Goal: Task Accomplishment & Management: Use online tool/utility

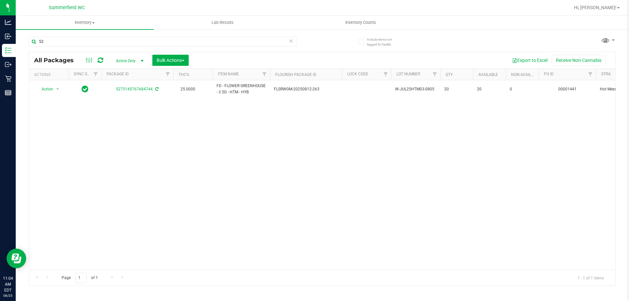
type input "5"
type input "2028685688315111"
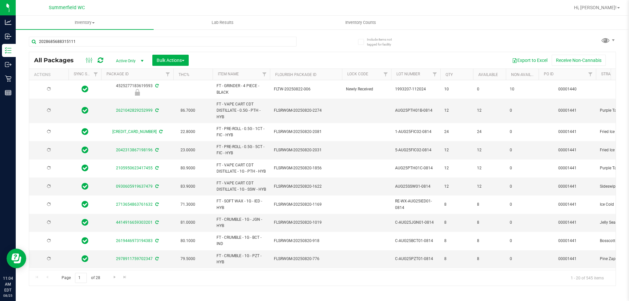
type input "[DATE]"
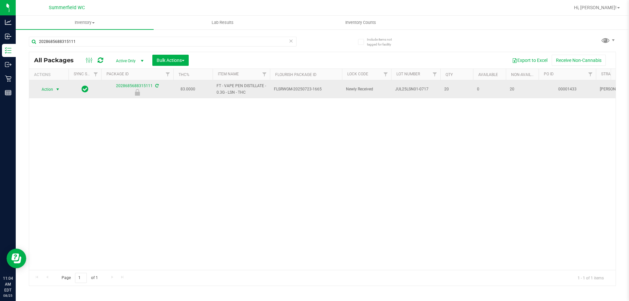
type input "2028685688315111"
click at [46, 88] on span "Action" at bounding box center [45, 89] width 18 height 9
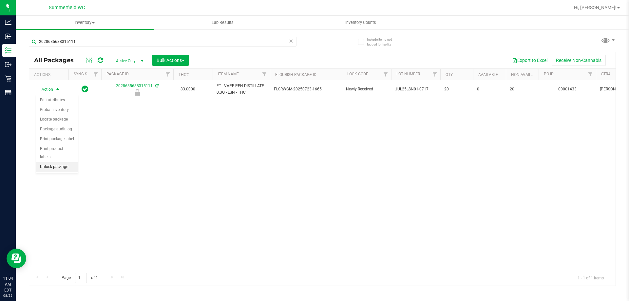
click at [62, 162] on li "Unlock package" at bounding box center [57, 167] width 42 height 10
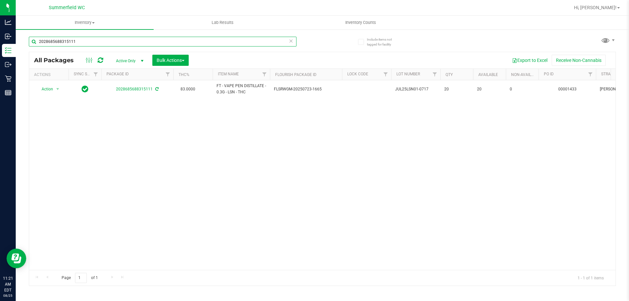
click at [72, 38] on input "2028685688315111" at bounding box center [163, 42] width 268 height 10
type input "9840874957882007"
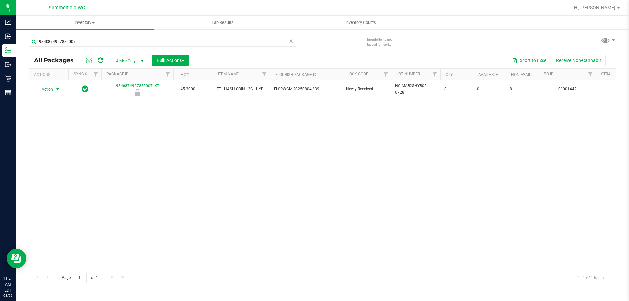
click at [59, 91] on span "select" at bounding box center [57, 89] width 5 height 5
click at [51, 162] on li "Unlock package" at bounding box center [57, 167] width 42 height 10
